Goal: Navigation & Orientation: Find specific page/section

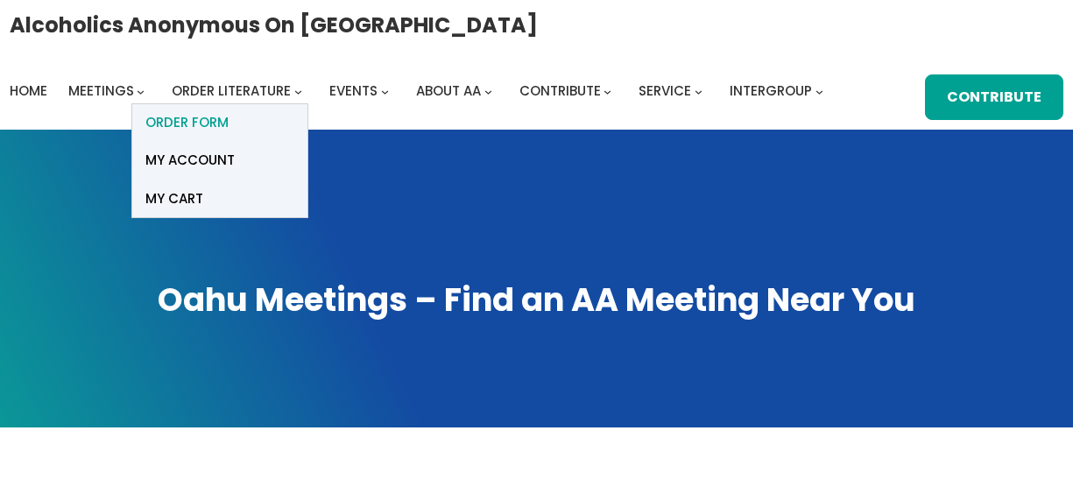
click at [198, 119] on span "ORDER FORM" at bounding box center [186, 122] width 83 height 25
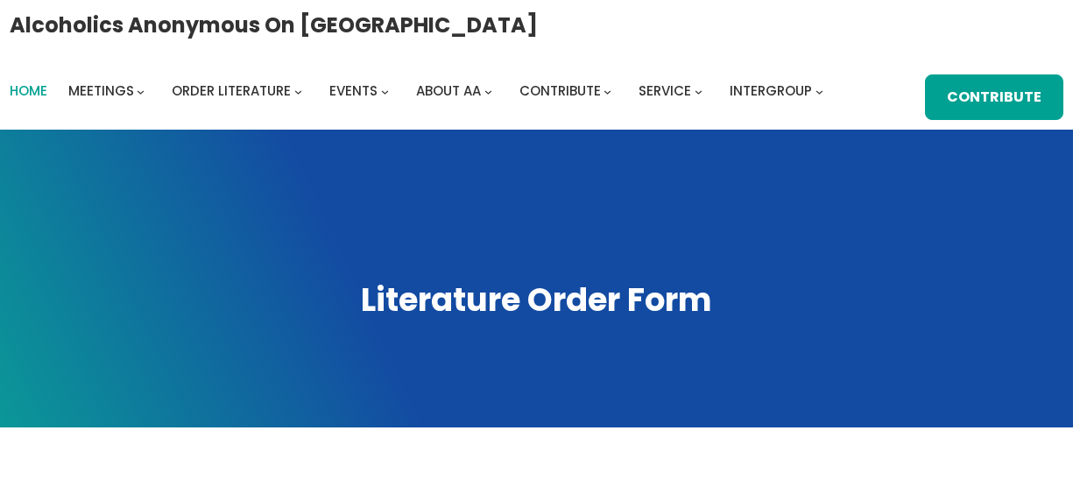
click at [23, 88] on span "Home" at bounding box center [29, 90] width 38 height 18
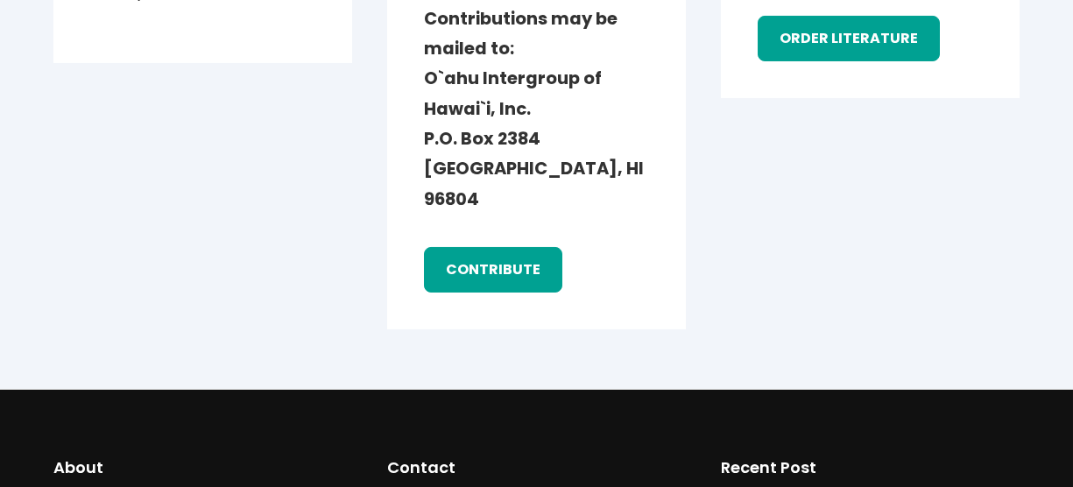
scroll to position [2738, 0]
